Goal: Task Accomplishment & Management: Use online tool/utility

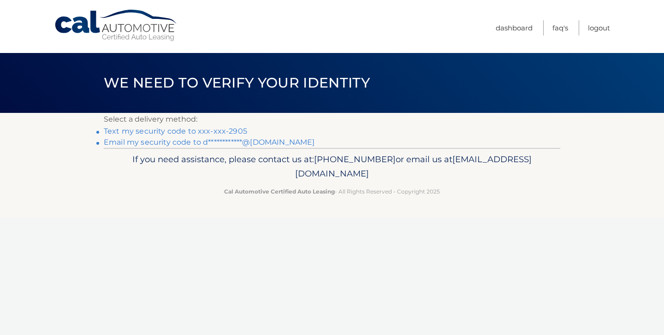
click at [192, 133] on link "Text my security code to xxx-xxx-2905" at bounding box center [175, 131] width 143 height 9
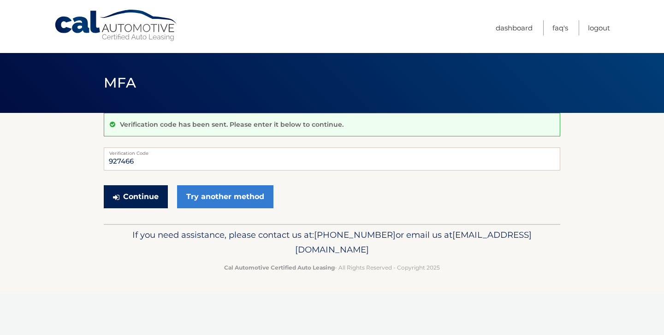
type input "927466"
click at [137, 197] on button "Continue" at bounding box center [136, 196] width 64 height 23
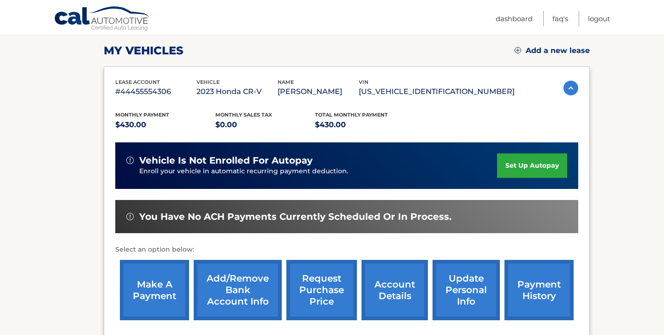
scroll to position [123, 0]
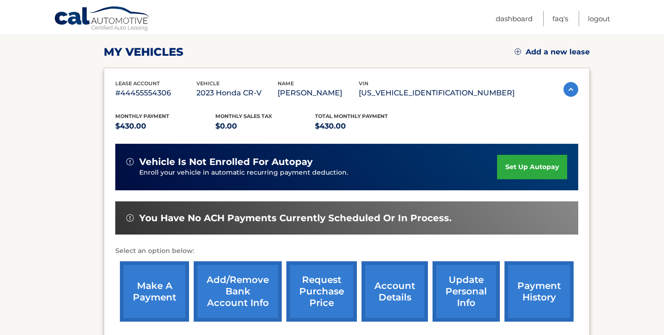
click at [154, 288] on link "make a payment" at bounding box center [154, 291] width 69 height 60
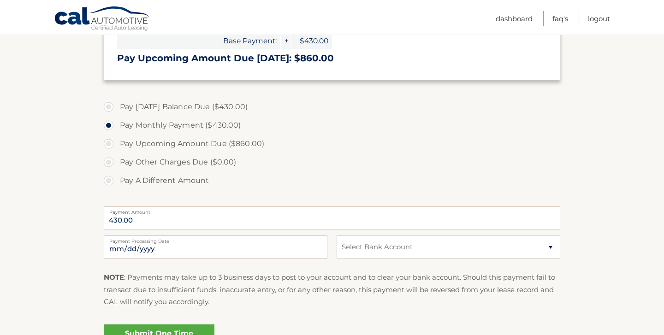
scroll to position [262, 0]
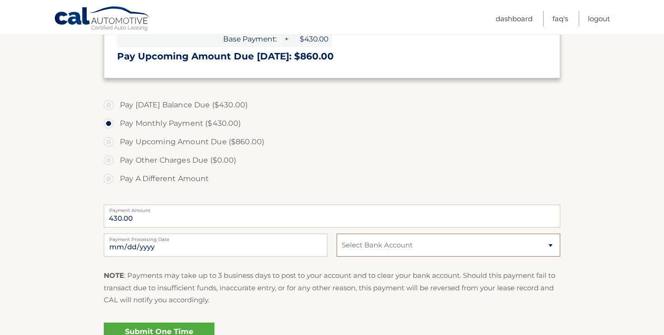
click at [551, 244] on select "Select Bank Account Checking TD BANK NA *****4928 Checking TD BANK NA *****7554" at bounding box center [447, 245] width 223 height 23
select select "ZjRlMDQ1MzgtODUyOS00MTM0LWI0MjItNTAxNWExMmE4OGEy"
click at [336, 234] on select "Select Bank Account Checking TD BANK NA *****4928 Checking TD BANK NA *****7554" at bounding box center [447, 245] width 223 height 23
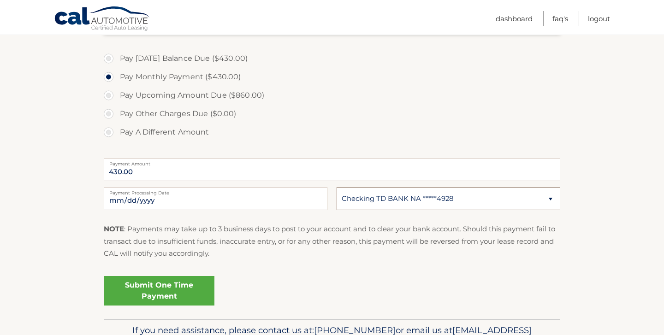
scroll to position [314, 0]
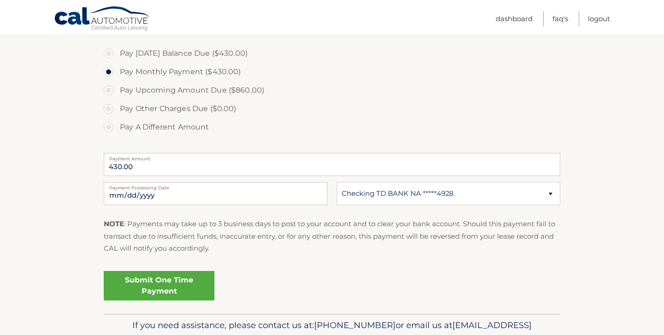
click at [186, 282] on link "Submit One Time Payment" at bounding box center [159, 285] width 111 height 29
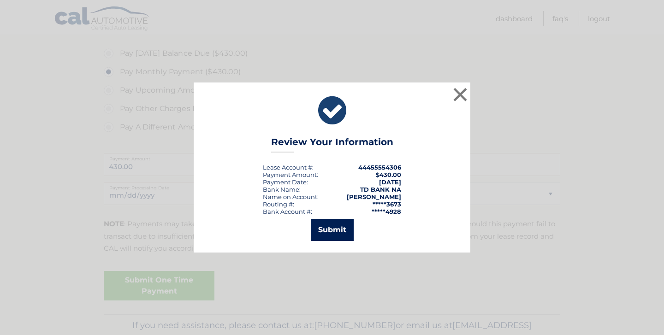
click at [329, 227] on button "Submit" at bounding box center [332, 230] width 43 height 22
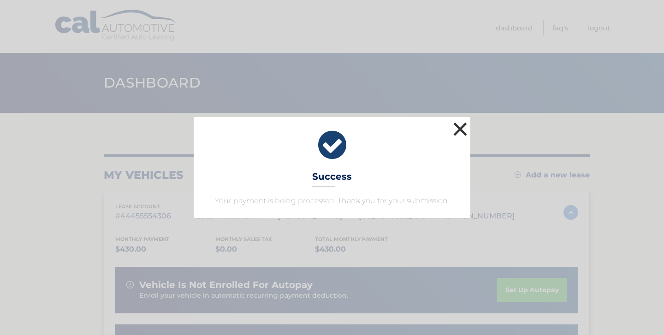
click at [462, 130] on button "×" at bounding box center [460, 129] width 18 height 18
